Goal: Transaction & Acquisition: Obtain resource

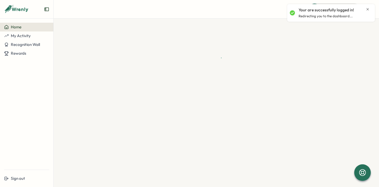
click at [367, 9] on icon "Close notification" at bounding box center [368, 9] width 4 height 4
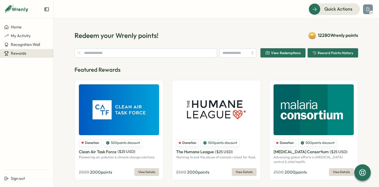
type input "********"
click at [336, 10] on span "Quick Actions" at bounding box center [331, 9] width 28 height 7
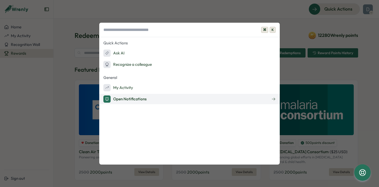
click at [136, 96] on div "Open Notifications" at bounding box center [125, 99] width 43 height 7
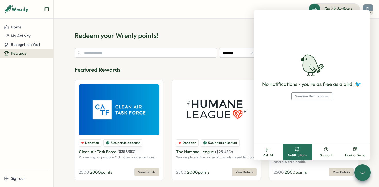
click at [315, 94] on span "View Read Notifications" at bounding box center [312, 96] width 33 height 7
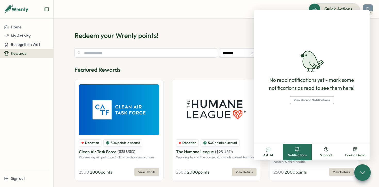
click at [234, 34] on div "Redeem your Wrenly points! 12280 Wrenly points" at bounding box center [217, 35] width 284 height 9
click at [33, 30] on button "Home" at bounding box center [26, 27] width 53 height 9
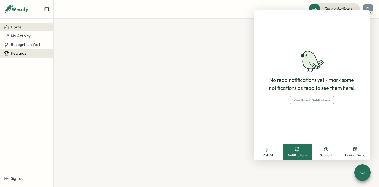
click at [28, 51] on div "Rewards" at bounding box center [26, 53] width 45 height 5
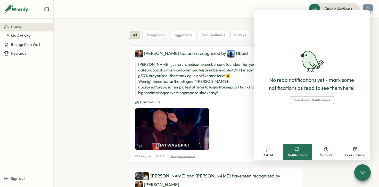
click at [258, 1] on header "Quick Actions" at bounding box center [217, 9] width 326 height 19
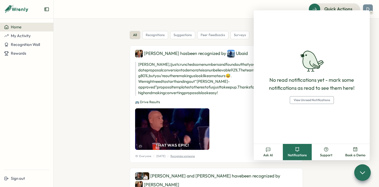
click at [366, 9] on img at bounding box center [368, 9] width 10 height 10
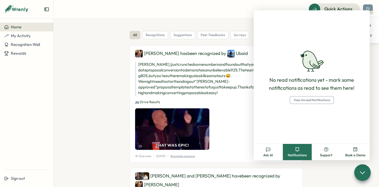
click at [371, 7] on img at bounding box center [368, 9] width 10 height 10
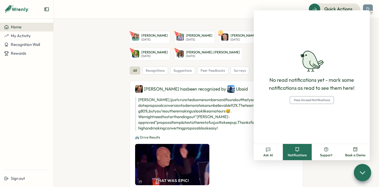
click at [358, 174] on div at bounding box center [362, 172] width 17 height 17
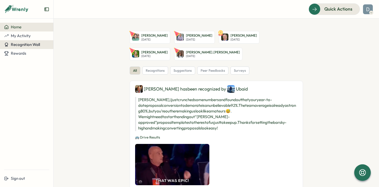
click at [34, 40] on button "Recognition Wall" at bounding box center [26, 44] width 53 height 9
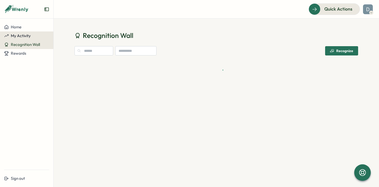
click at [34, 35] on div "My Activity" at bounding box center [26, 36] width 45 height 5
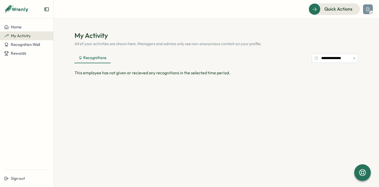
click at [30, 60] on div "Home My Activity Recognition Wall Rewards" at bounding box center [26, 94] width 53 height 143
click at [30, 55] on div "Rewards" at bounding box center [26, 53] width 45 height 5
click at [55, 53] on section "**********" at bounding box center [217, 103] width 326 height 169
click at [45, 53] on div "Rewards" at bounding box center [26, 53] width 45 height 5
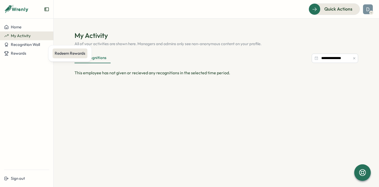
click at [74, 53] on div "Redeem Rewards" at bounding box center [70, 54] width 31 height 6
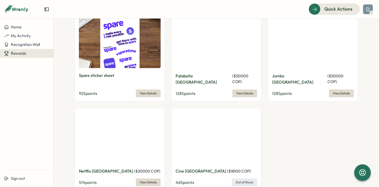
scroll to position [466, 0]
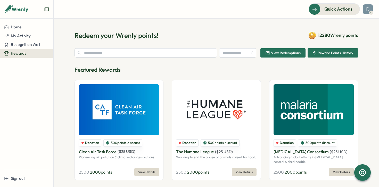
type input "********"
